Goal: Browse casually

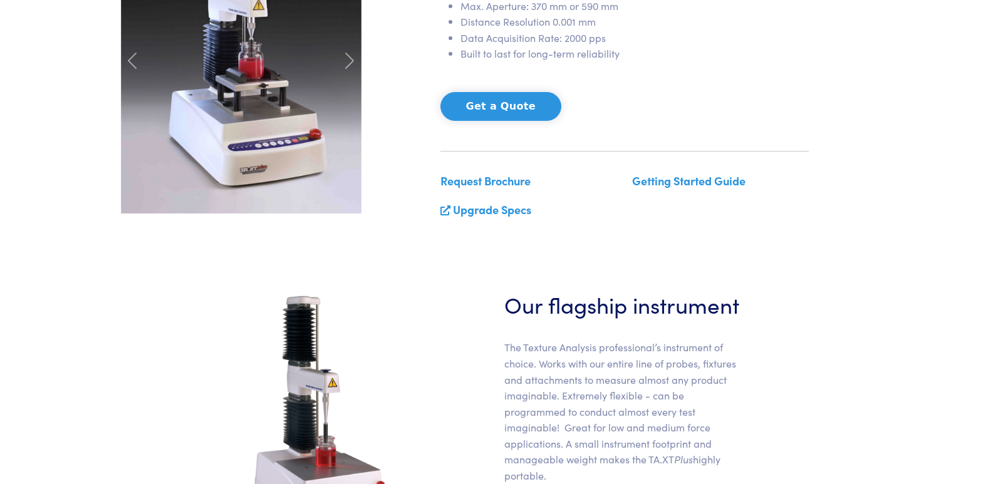
scroll to position [188, 0]
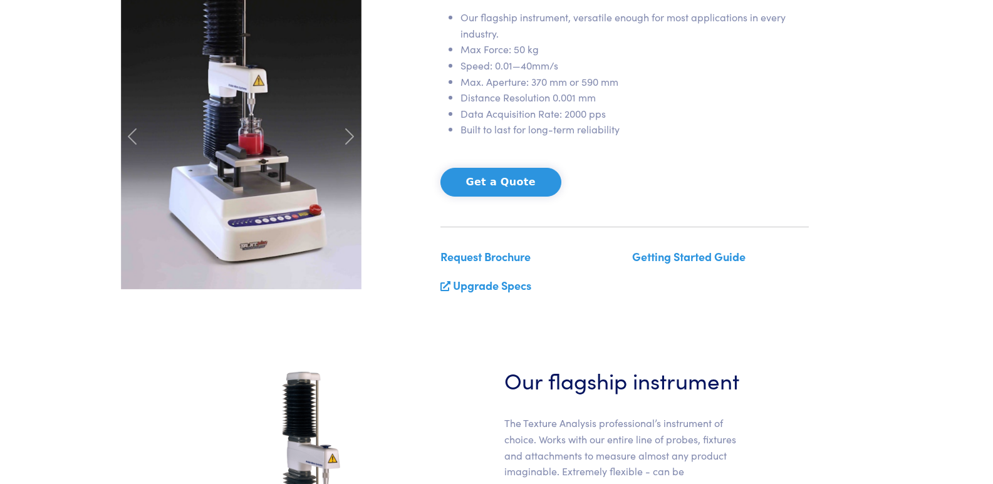
click at [197, 197] on img at bounding box center [241, 129] width 241 height 321
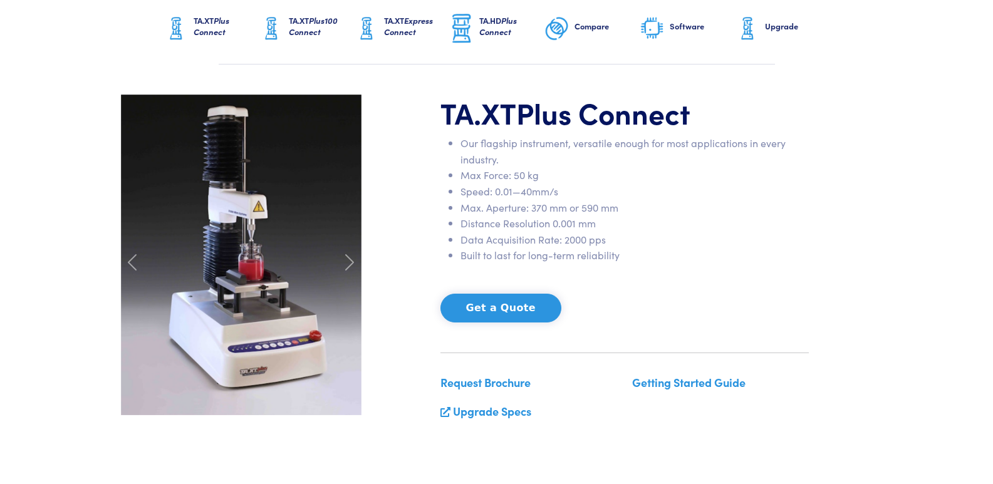
scroll to position [63, 0]
click at [346, 265] on span at bounding box center [350, 262] width 20 height 20
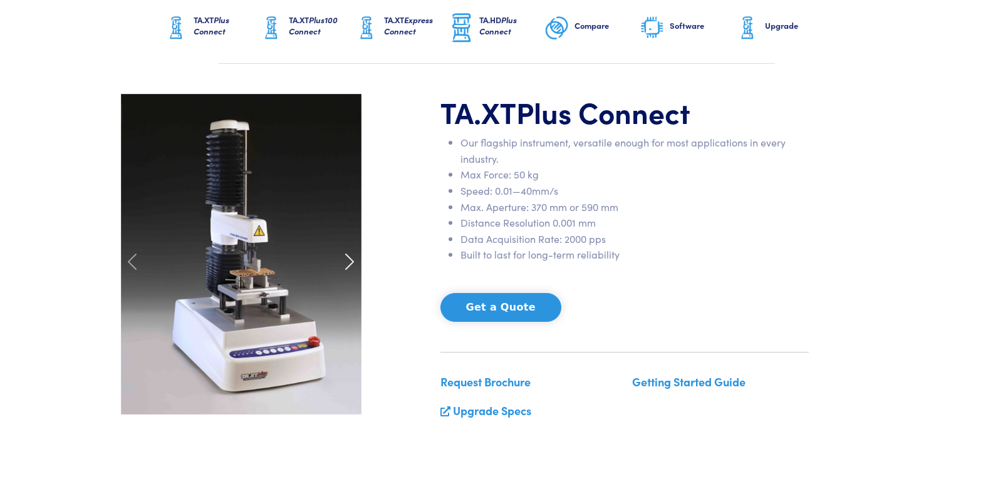
click at [346, 265] on span at bounding box center [350, 262] width 20 height 20
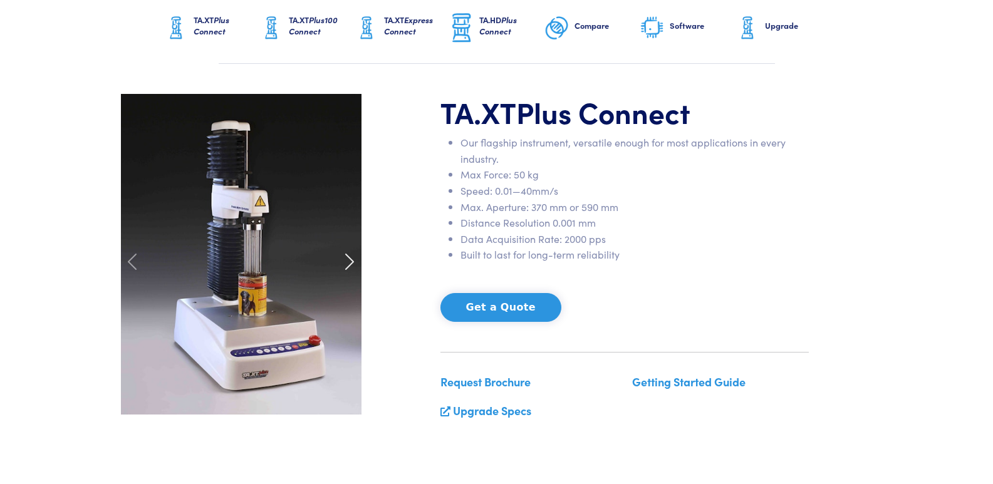
click at [346, 265] on span at bounding box center [350, 262] width 20 height 20
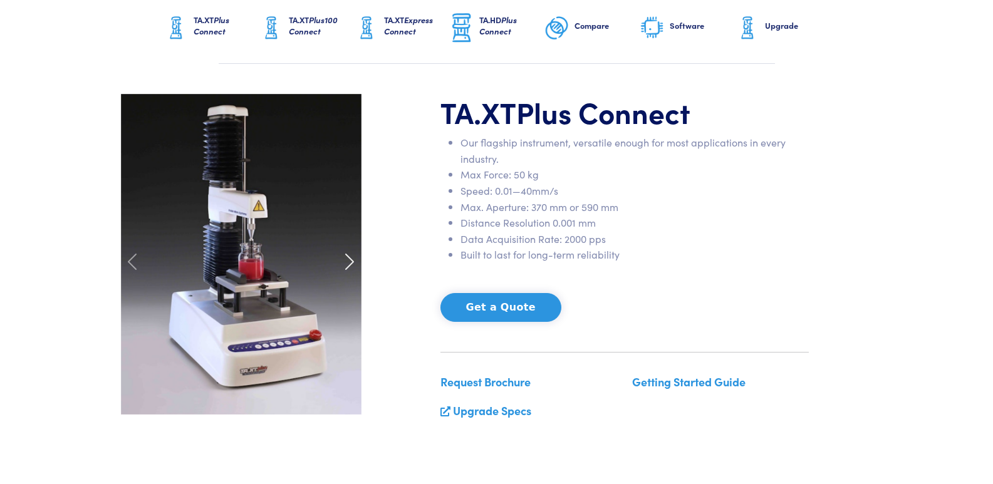
click at [346, 265] on span at bounding box center [350, 262] width 20 height 20
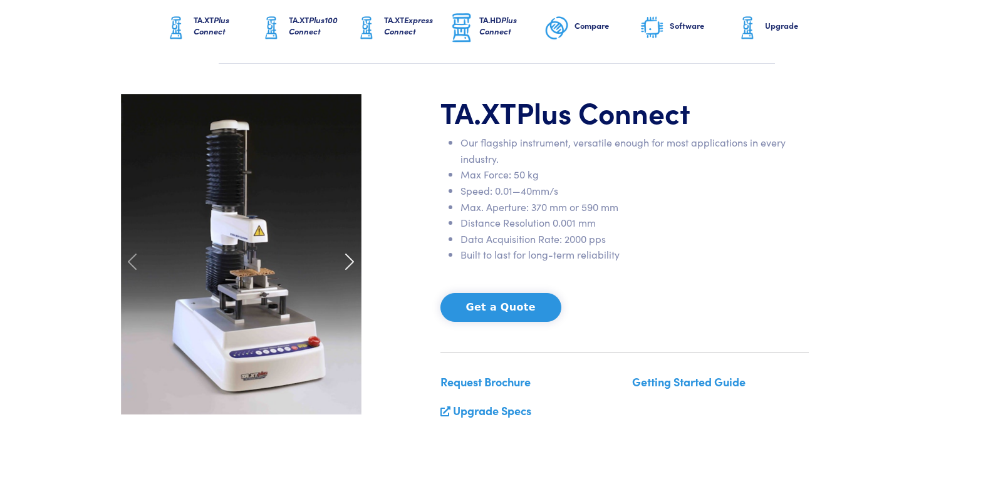
click at [346, 264] on span at bounding box center [350, 262] width 20 height 20
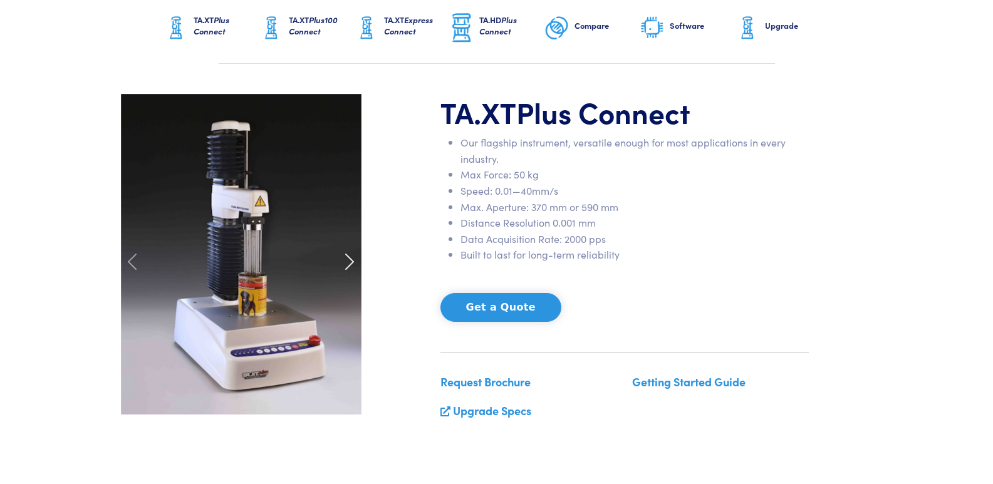
click at [346, 264] on span at bounding box center [350, 262] width 20 height 20
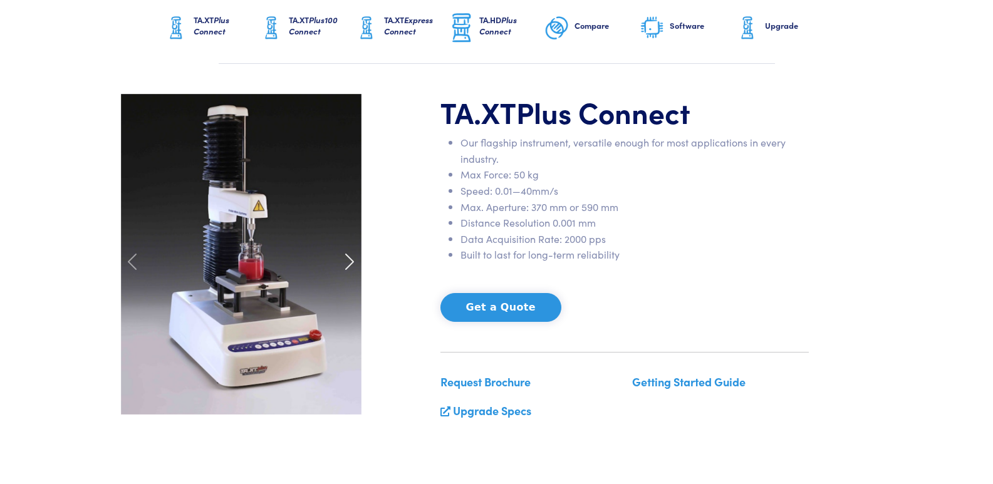
click at [346, 264] on span at bounding box center [350, 262] width 20 height 20
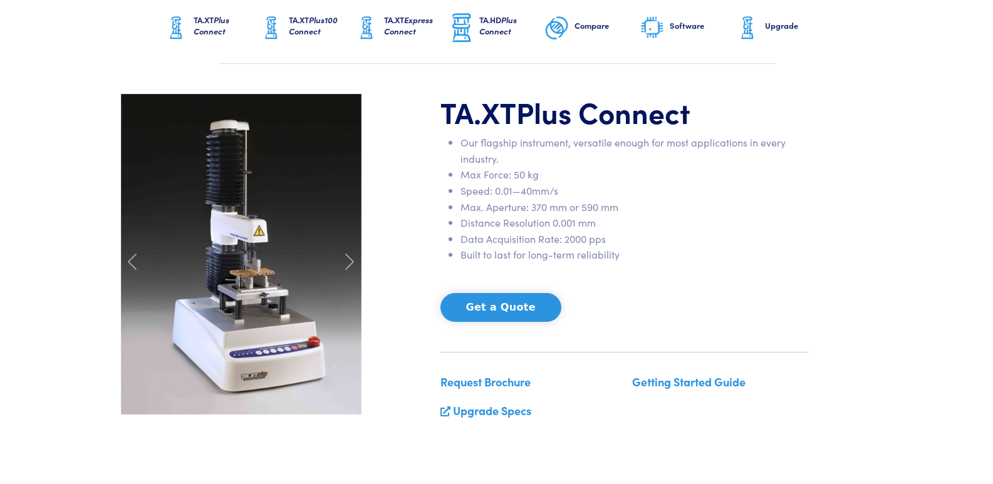
click at [247, 292] on img at bounding box center [241, 254] width 241 height 321
